Goal: Task Accomplishment & Management: Use online tool/utility

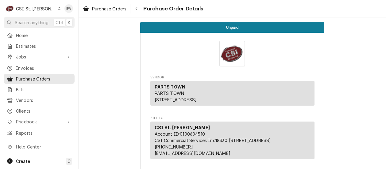
drag, startPoint x: 0, startPoint y: 0, endPoint x: 98, endPoint y: 76, distance: 124.3
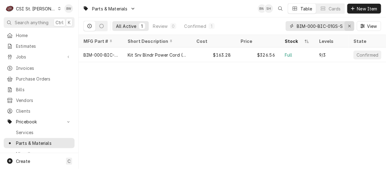
click at [351, 27] on div "Erase input" at bounding box center [349, 26] width 6 height 6
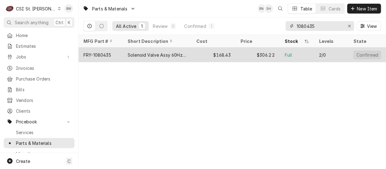
type input "1080435"
click at [112, 55] on div "FRY-1080435" at bounding box center [101, 55] width 44 height 15
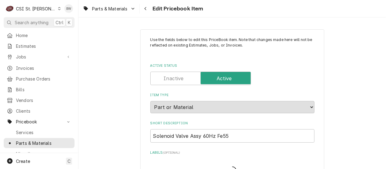
type textarea "x"
click at [146, 9] on icon "Navigate back" at bounding box center [145, 8] width 3 height 4
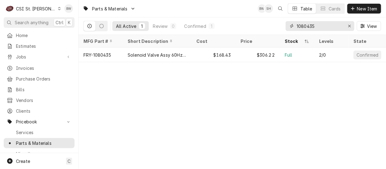
drag, startPoint x: 321, startPoint y: 26, endPoint x: 284, endPoint y: 26, distance: 37.4
click at [284, 26] on div "All Active 1 Review 0 Confirmed 1 1080435 View" at bounding box center [232, 25] width 298 height 17
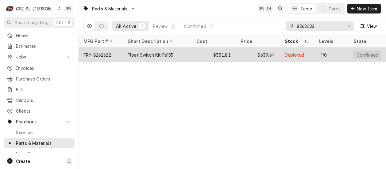
type input "8262622"
click at [108, 55] on div "FRY-8262622" at bounding box center [97, 55] width 28 height 6
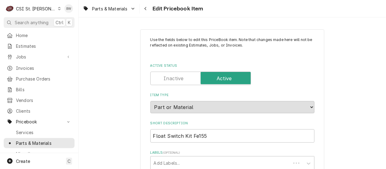
type textarea "x"
click at [146, 8] on icon "Navigate back" at bounding box center [145, 8] width 3 height 4
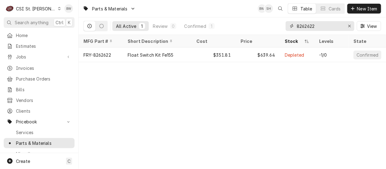
drag, startPoint x: 323, startPoint y: 25, endPoint x: 287, endPoint y: 26, distance: 36.2
click at [287, 26] on div "8262622" at bounding box center [320, 26] width 69 height 10
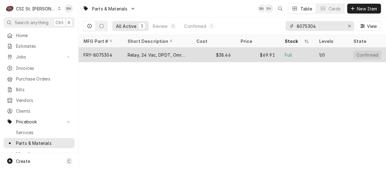
type input "8075304"
click at [110, 54] on div "FRY-8075304" at bounding box center [97, 55] width 29 height 6
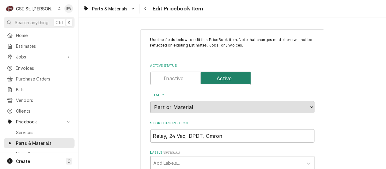
type textarea "x"
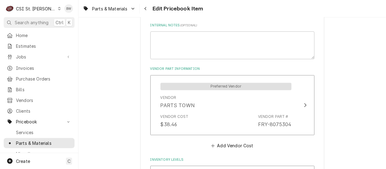
scroll to position [430, 0]
